Goal: Information Seeking & Learning: Understand process/instructions

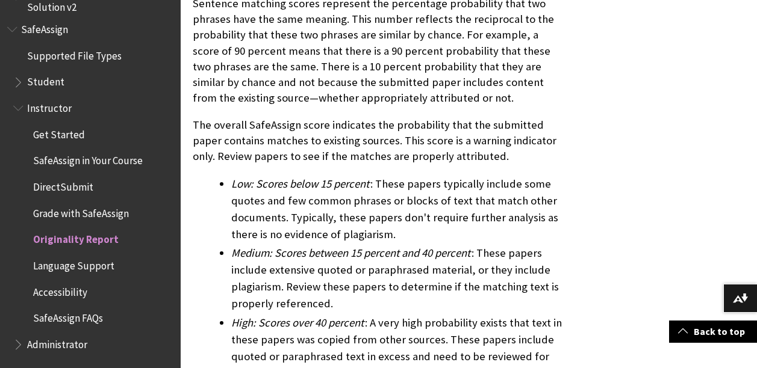
scroll to position [4213, 0]
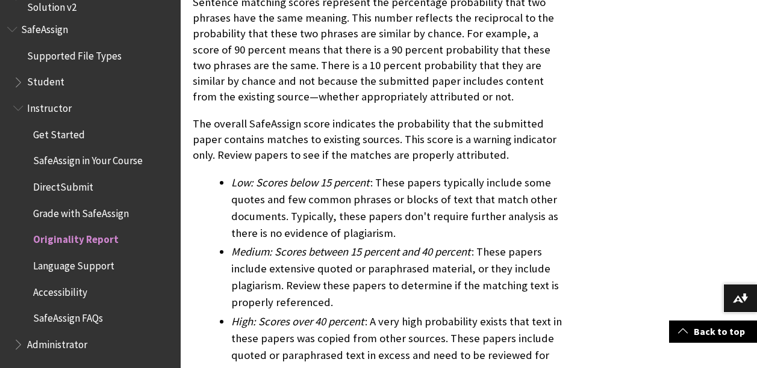
click at [66, 157] on span "SafeAssign in Your Course" at bounding box center [88, 159] width 110 height 16
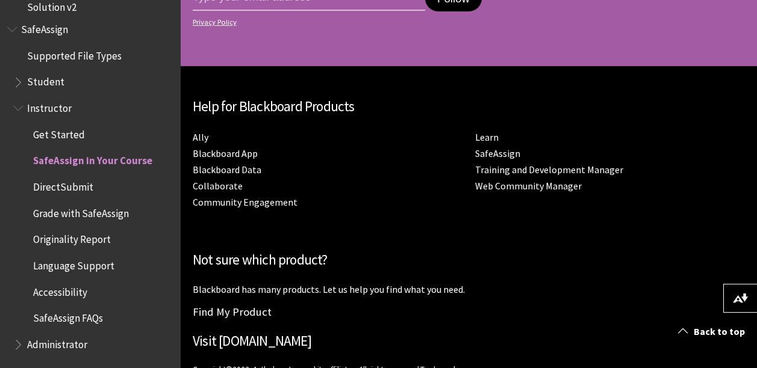
scroll to position [3652, 0]
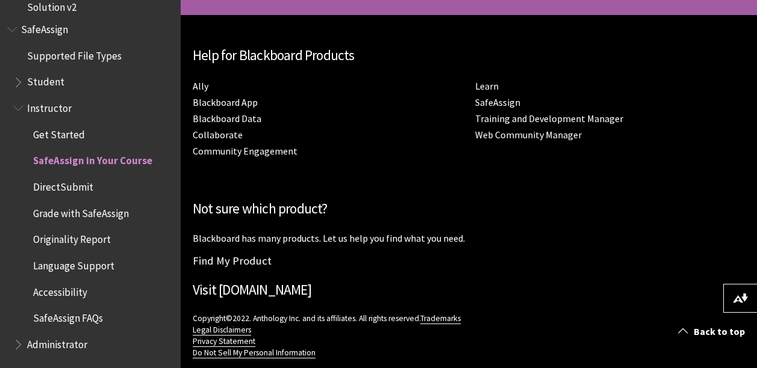
click at [64, 209] on span "Grade with SafeAssign" at bounding box center [81, 211] width 96 height 16
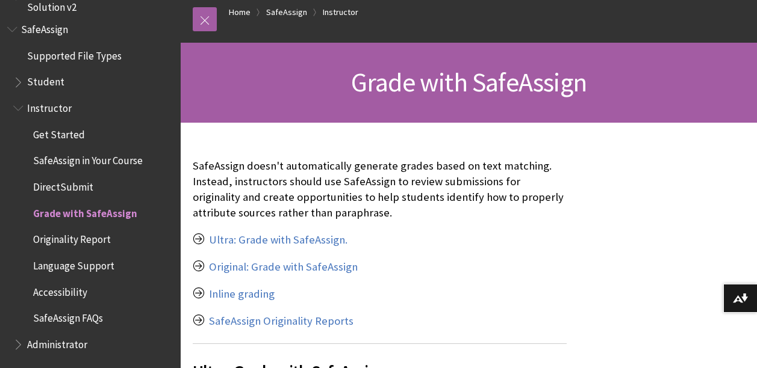
scroll to position [241, 0]
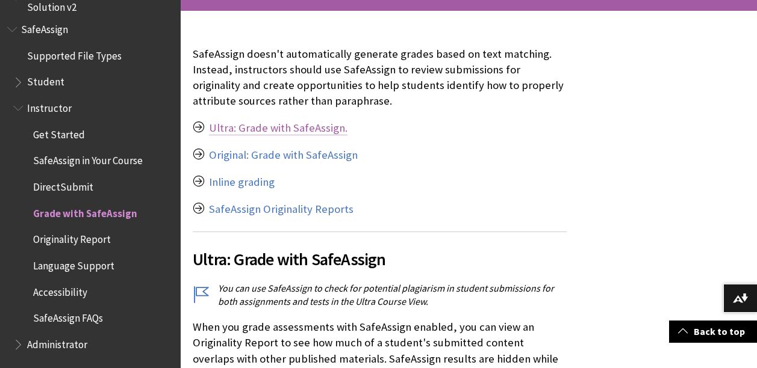
click at [241, 125] on link "Ultra: Grade with SafeAssign." at bounding box center [278, 128] width 138 height 14
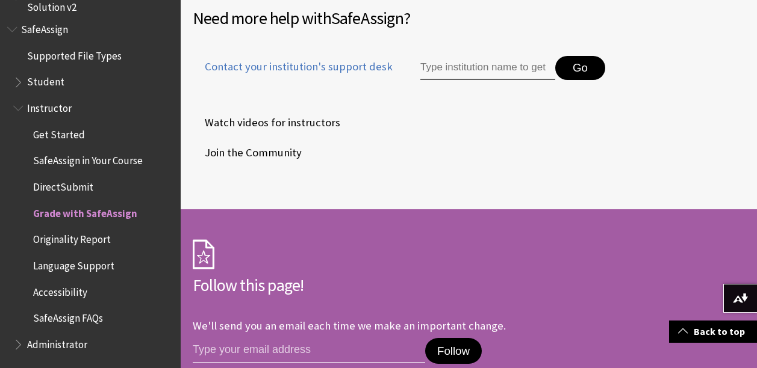
scroll to position [2536, 0]
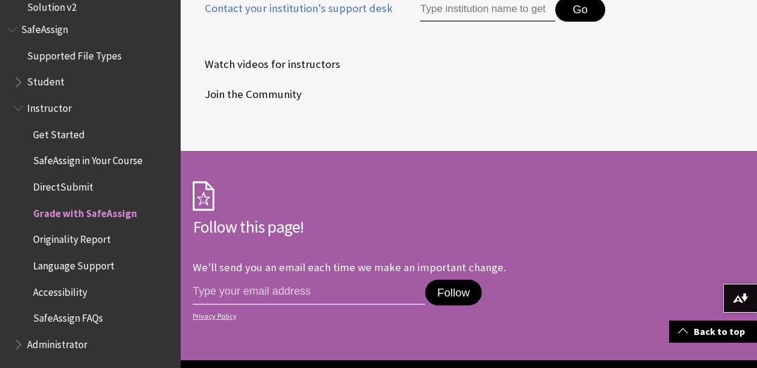
click at [32, 74] on span "Student" at bounding box center [45, 80] width 37 height 16
click at [31, 82] on span "Student" at bounding box center [46, 80] width 39 height 16
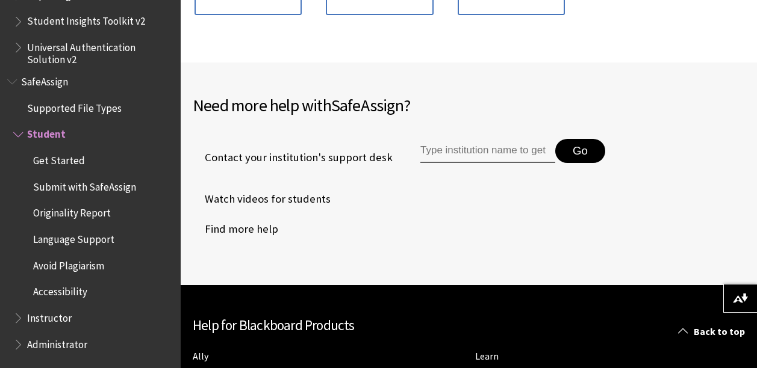
scroll to position [361, 0]
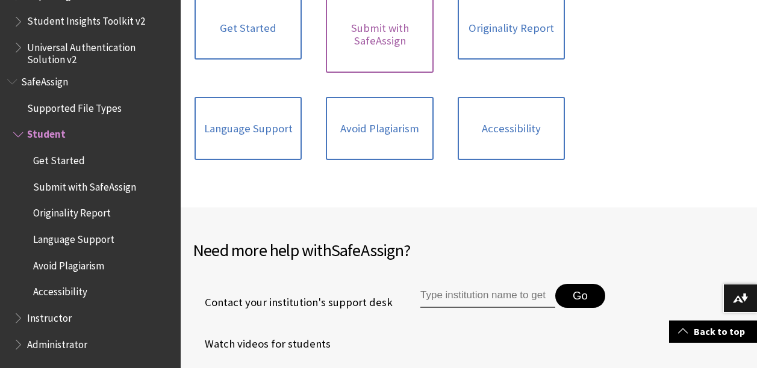
click at [391, 23] on link "Submit with SafeAssign" at bounding box center [379, 34] width 107 height 76
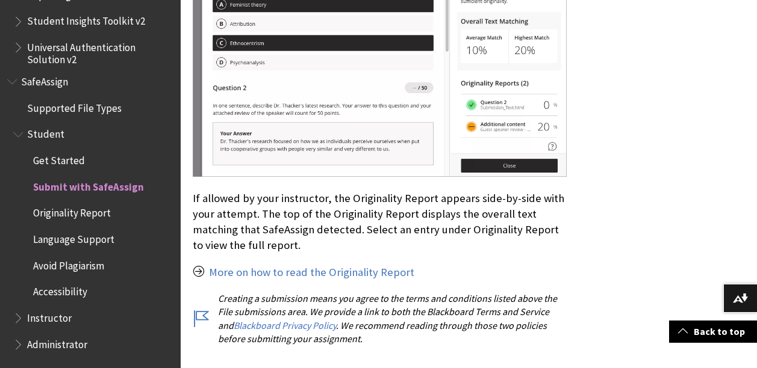
scroll to position [2468, 0]
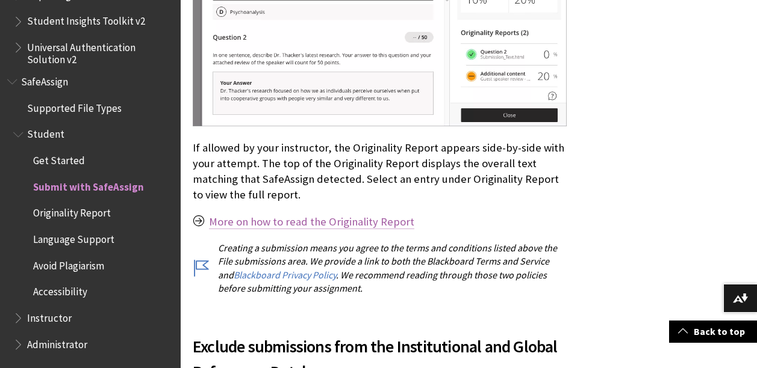
click at [258, 215] on link "More on how to read the Originality Report" at bounding box center [311, 222] width 205 height 14
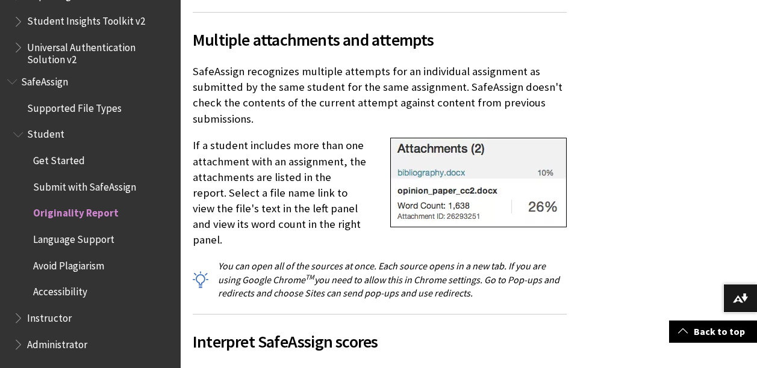
scroll to position [3671, 0]
